Goal: Ask a question: Seek information or help from site administrators or community

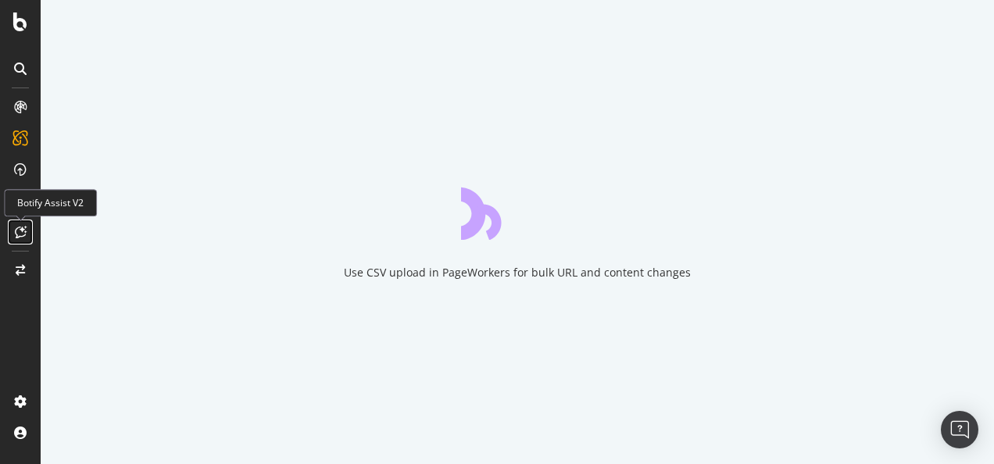
click at [22, 227] on icon at bounding box center [21, 232] width 12 height 13
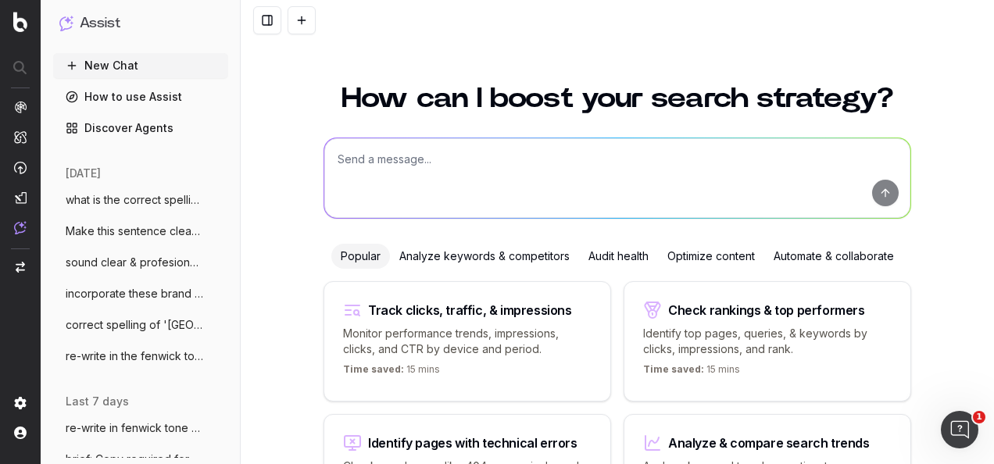
click at [394, 152] on textarea at bounding box center [617, 178] width 586 height 80
paste textarea "Lorem: Ipsumdolo sita Conse ad Elitsed Doeiusmo Tempor Incididuntu: Labo'e dol …"
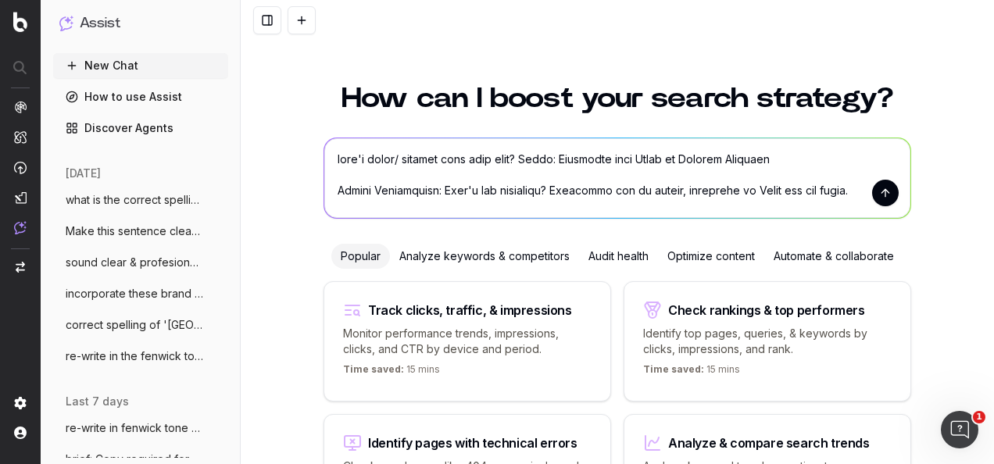
scroll to position [1472, 0]
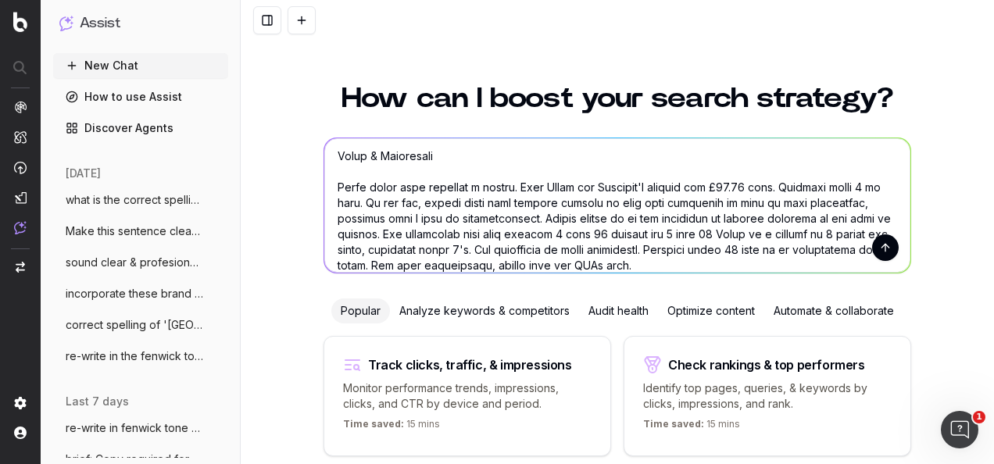
type textarea "lore'i dolor/ sitamet cons adip elit? Seddo: Eiusmodte inci Utlab et Dolorem Al…"
click at [881, 250] on button "submit" at bounding box center [885, 247] width 27 height 27
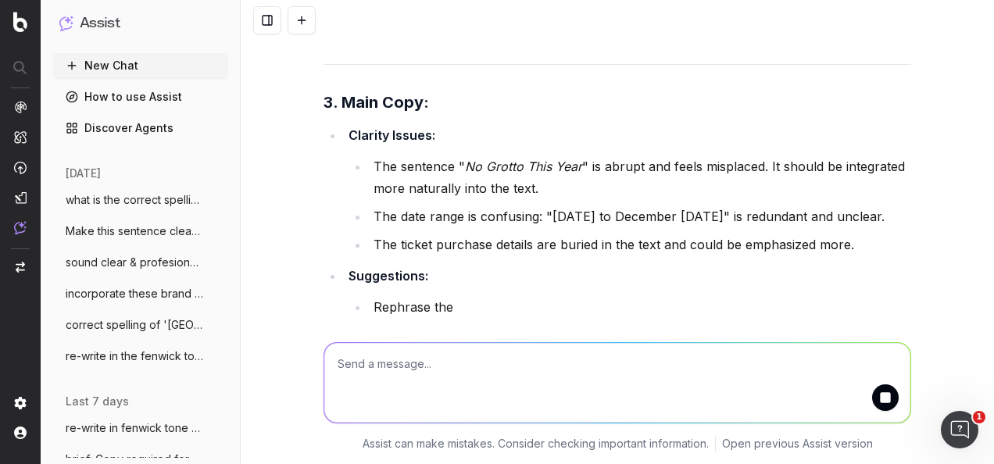
scroll to position [2078, 0]
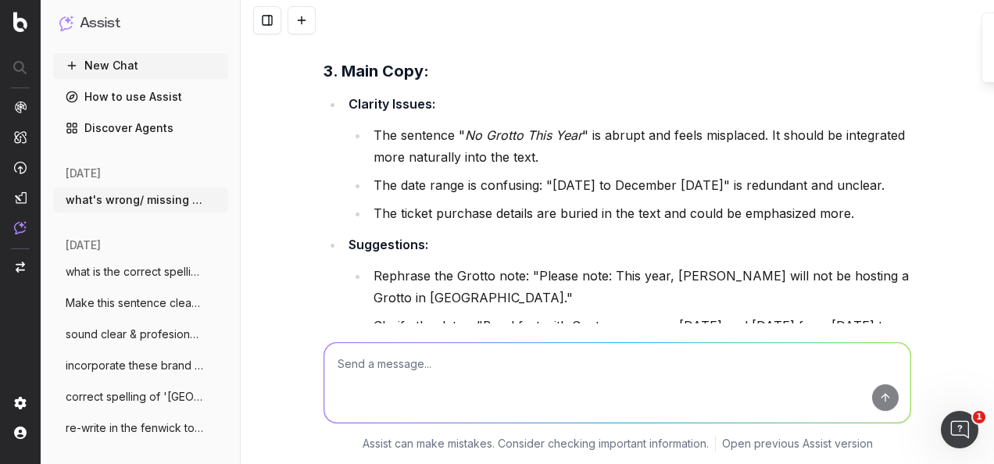
scroll to position [4535, 0]
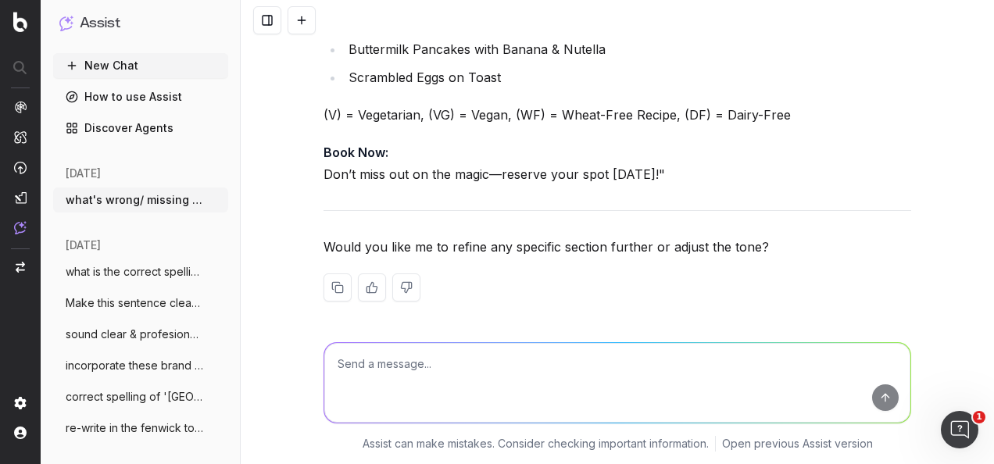
click at [539, 376] on textarea at bounding box center [617, 383] width 586 height 80
paste textarea "No skipping on the most important meal of the day as Breakfast with [PERSON_NAM…"
type textarea "re-write in fenwick tone of voice: No skipping on the most important meal of th…"
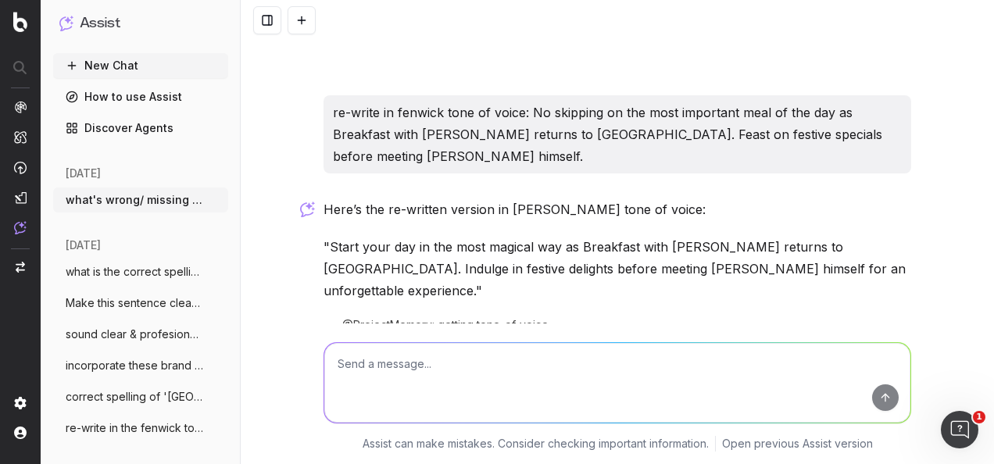
scroll to position [4816, 0]
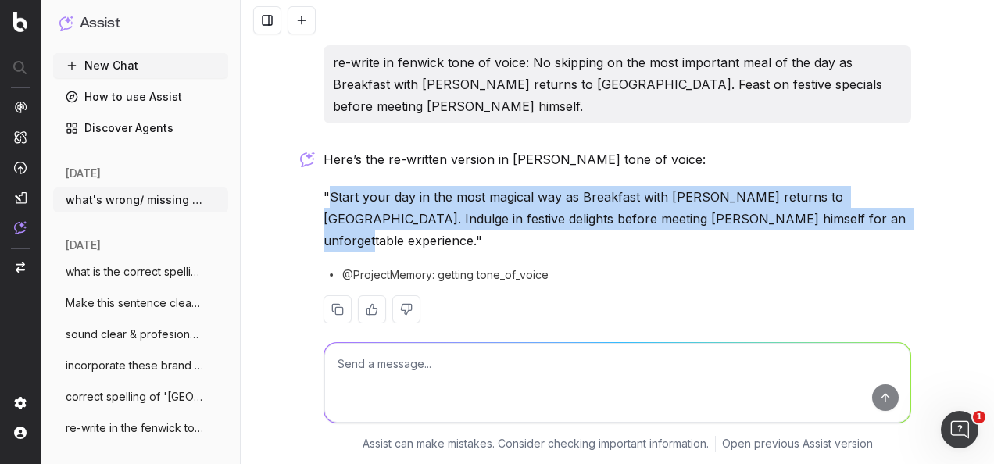
drag, startPoint x: 837, startPoint y: 218, endPoint x: 323, endPoint y: 197, distance: 514.5
click at [323, 197] on p ""Start your day in the most magical way as Breakfast with [PERSON_NAME] returns…" at bounding box center [617, 219] width 588 height 66
